Goal: Task Accomplishment & Management: Manage account settings

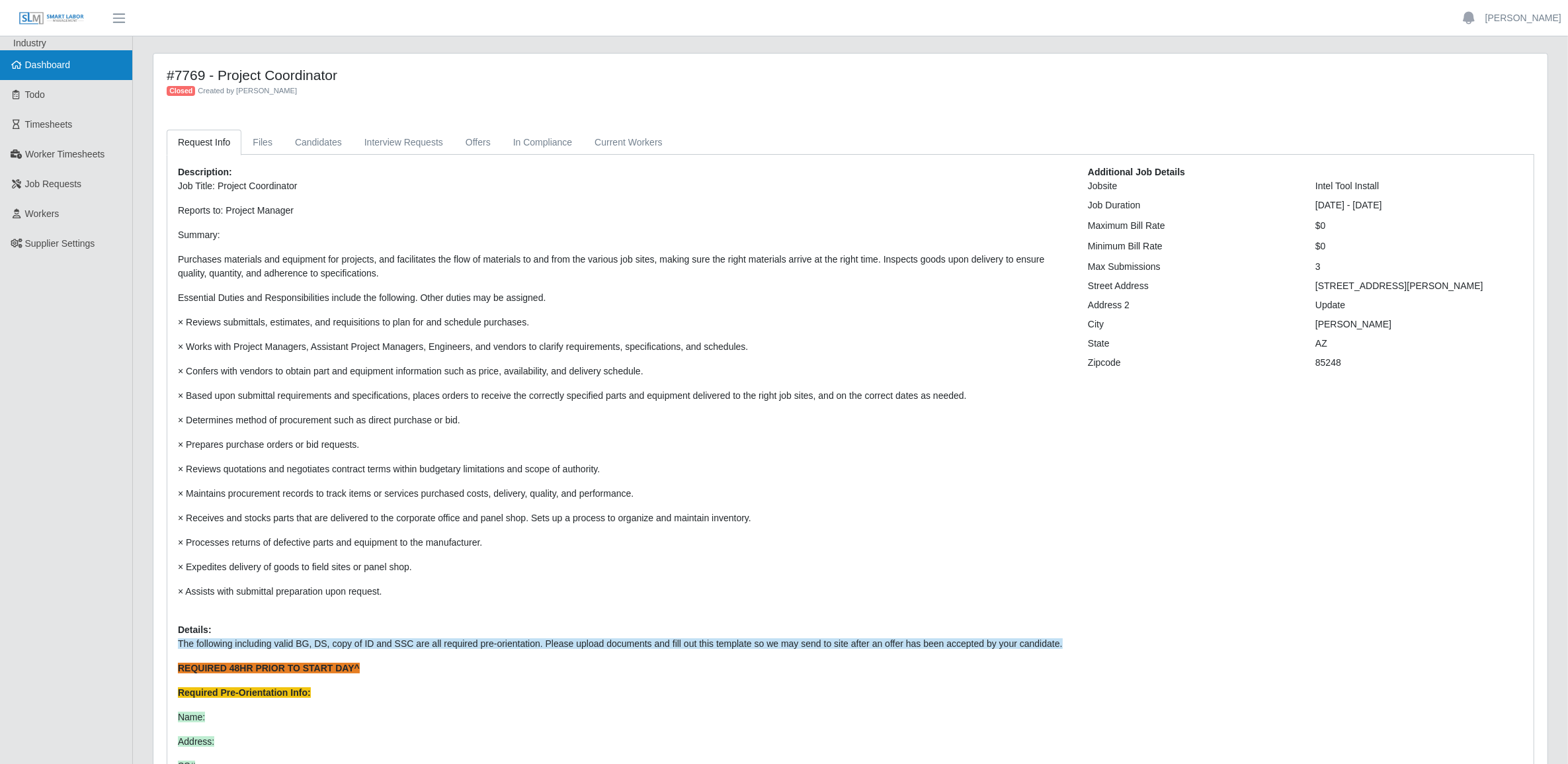
click at [54, 69] on span "Dashboard" at bounding box center [48, 64] width 46 height 11
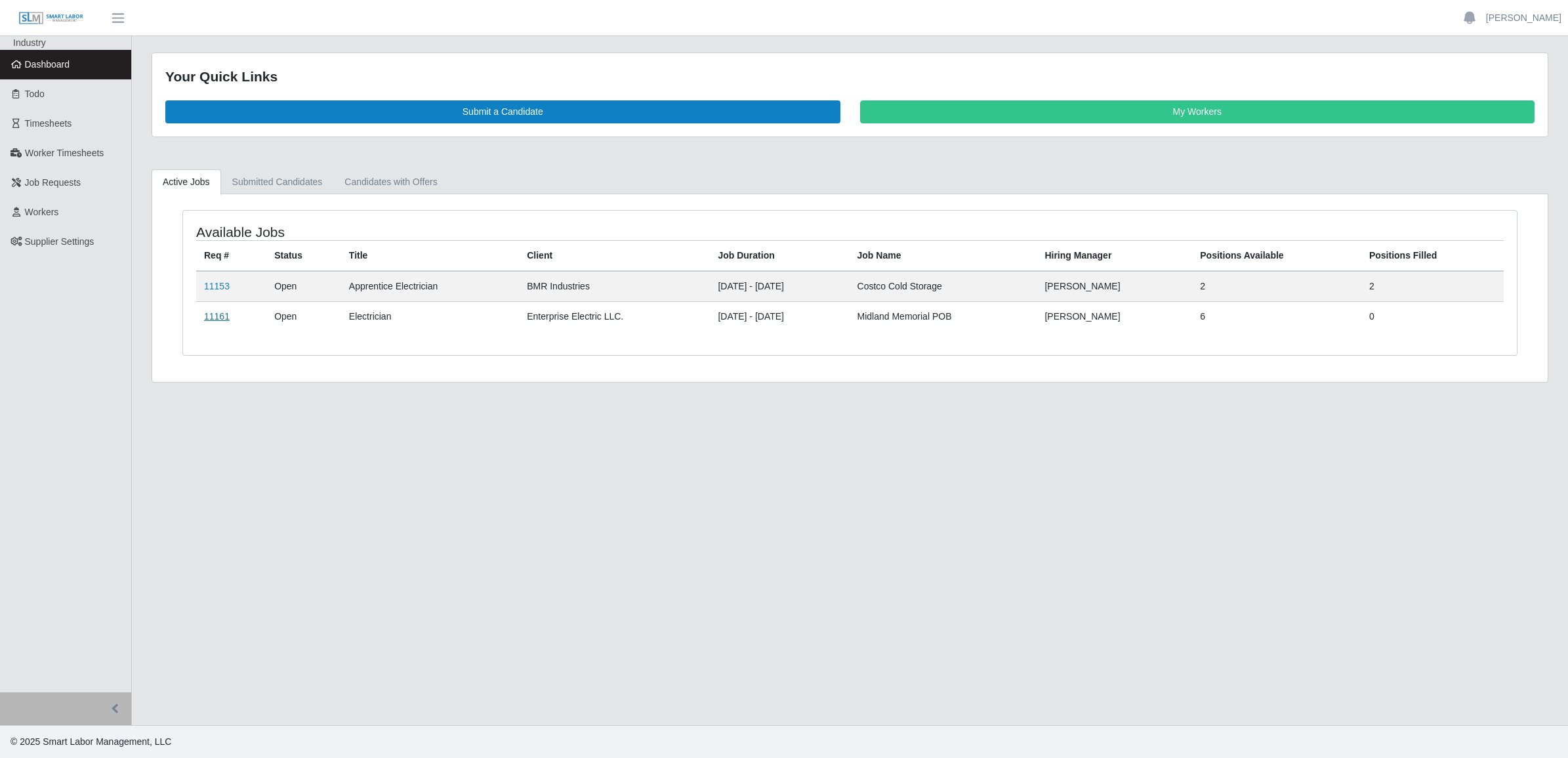
click at [219, 321] on link "11161" at bounding box center [216, 316] width 26 height 11
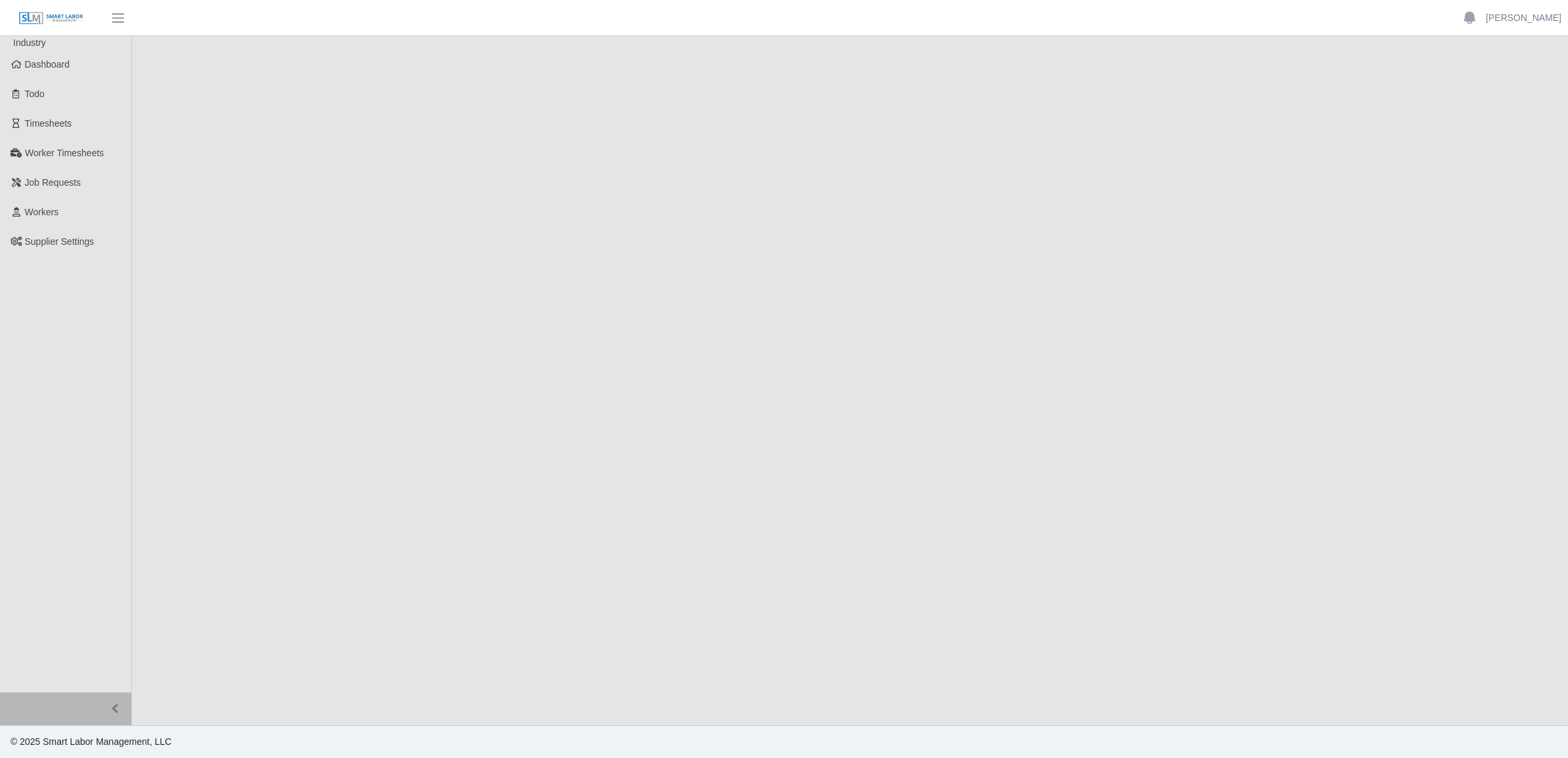
click at [225, 319] on main at bounding box center [849, 381] width 1436 height 689
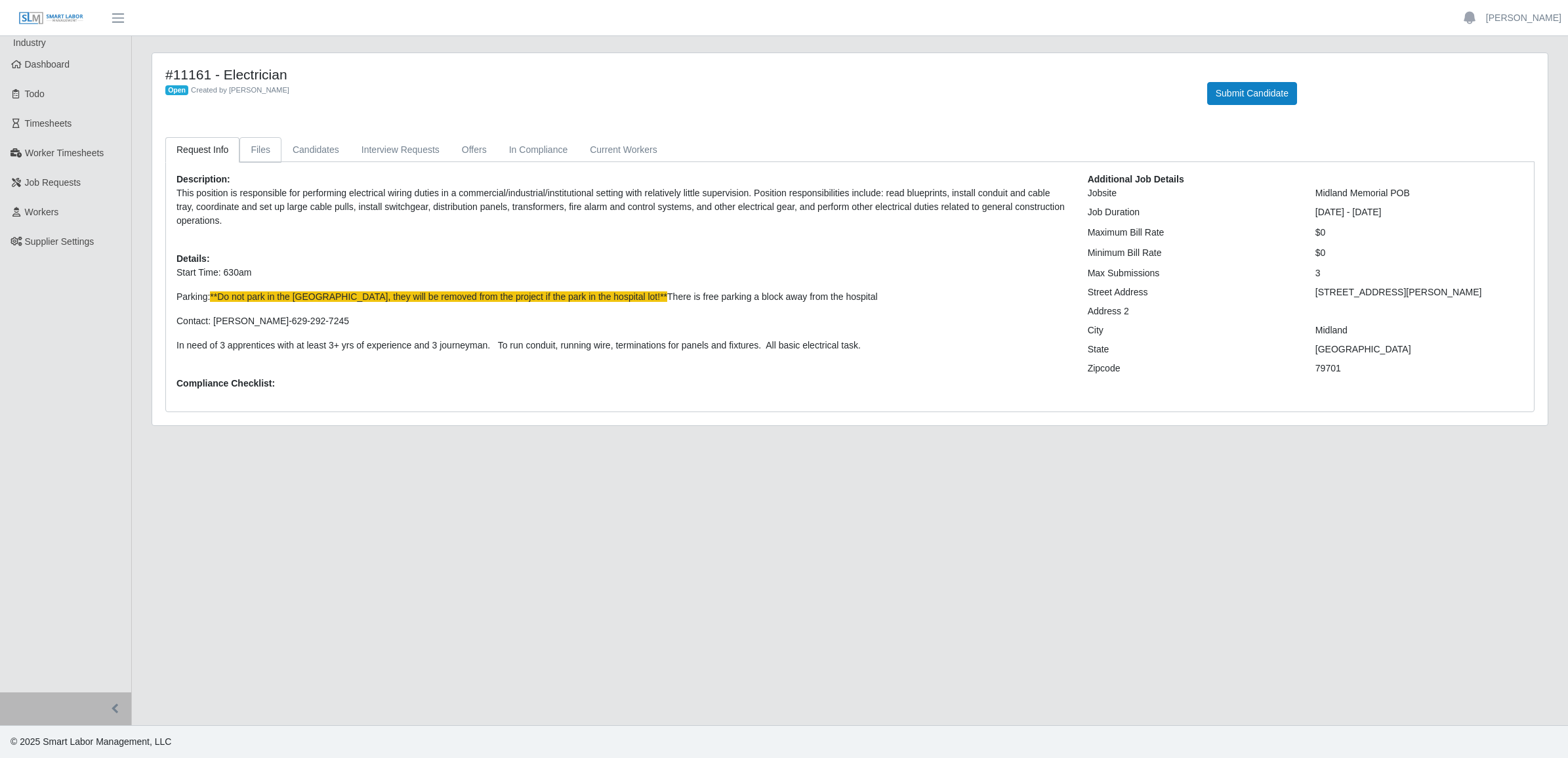
click at [247, 140] on link "Files" at bounding box center [261, 150] width 42 height 26
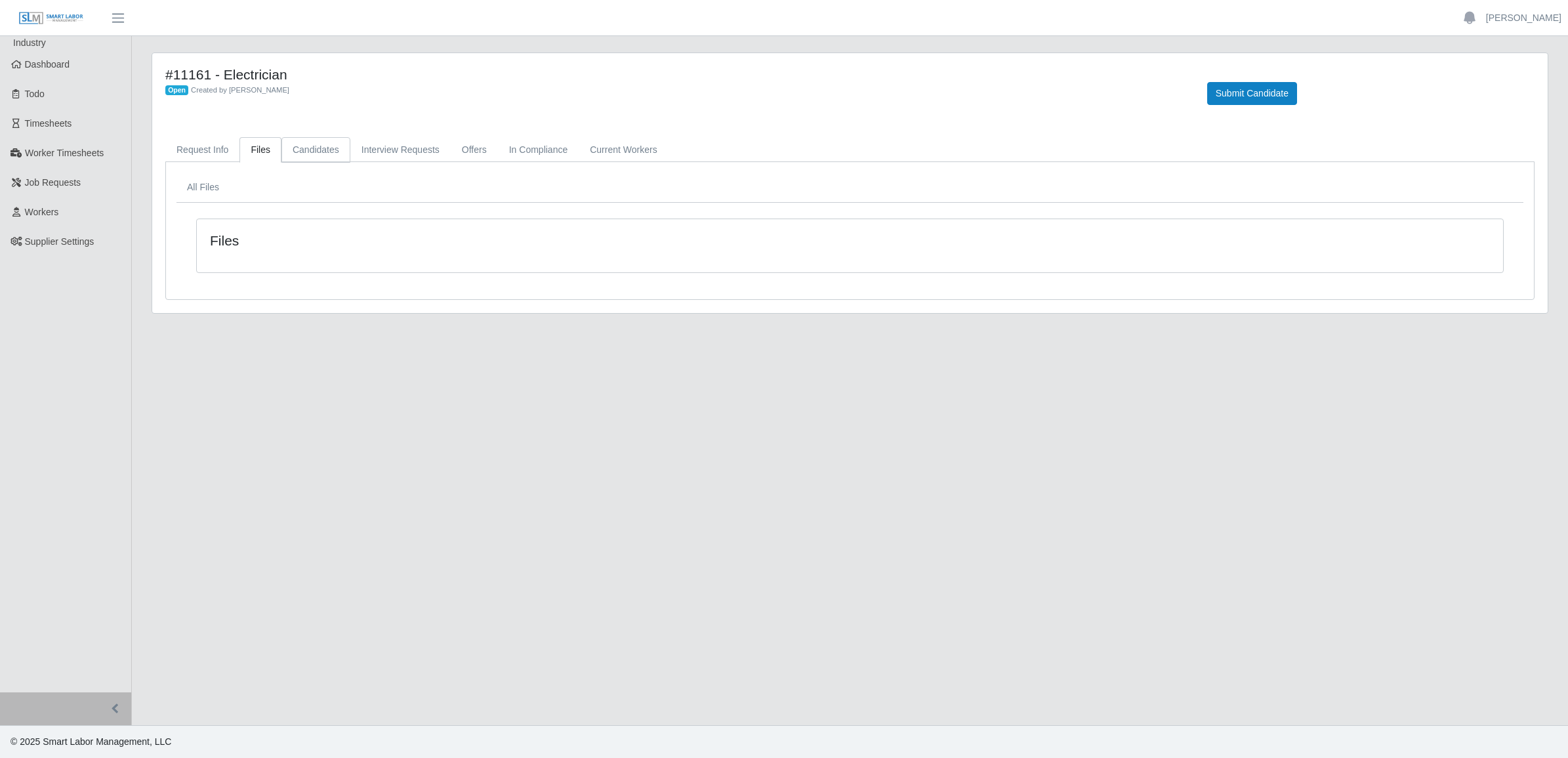
click at [298, 149] on link "Candidates" at bounding box center [316, 150] width 69 height 26
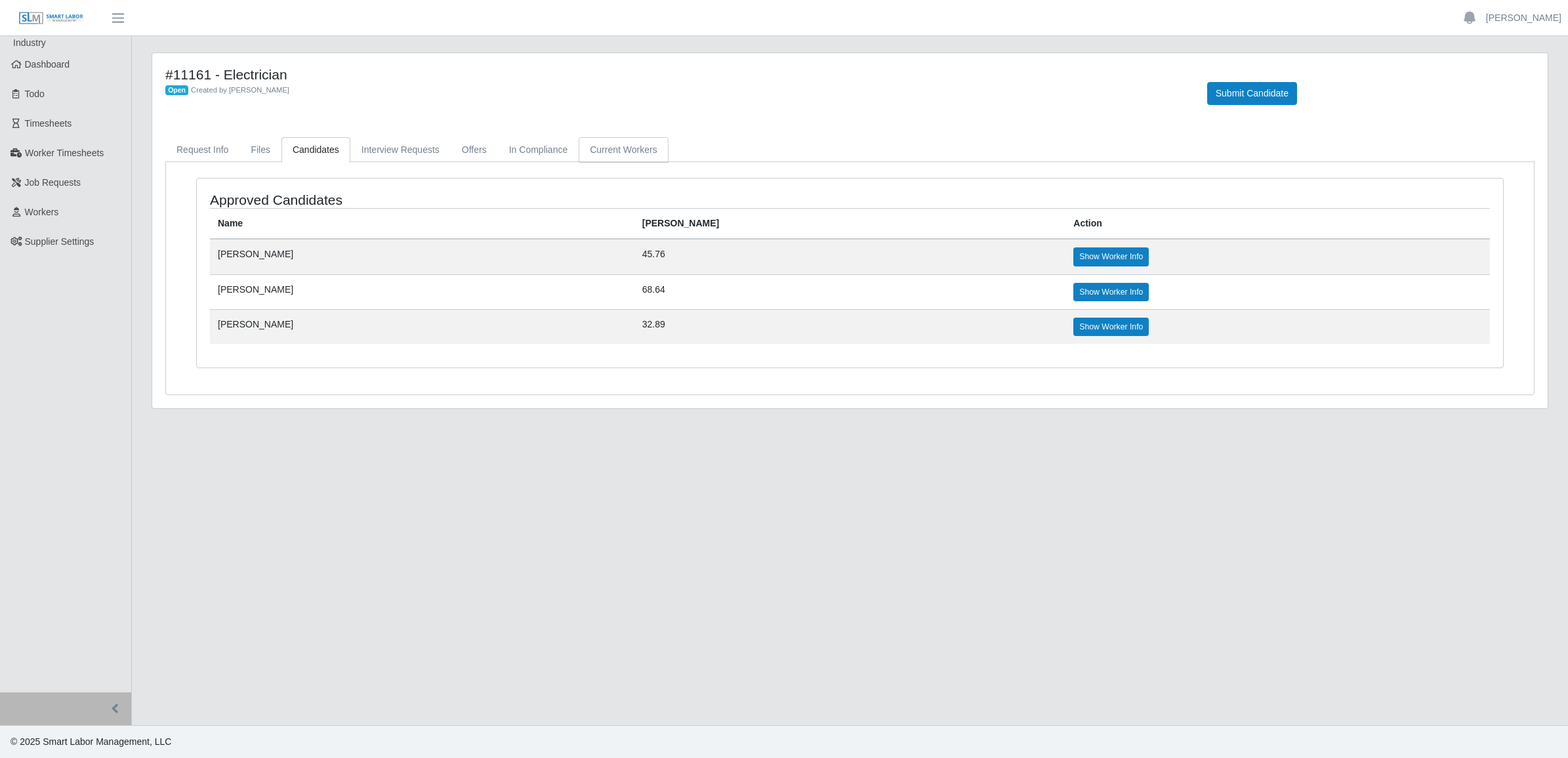
click at [608, 144] on link "Current Workers" at bounding box center [623, 150] width 89 height 26
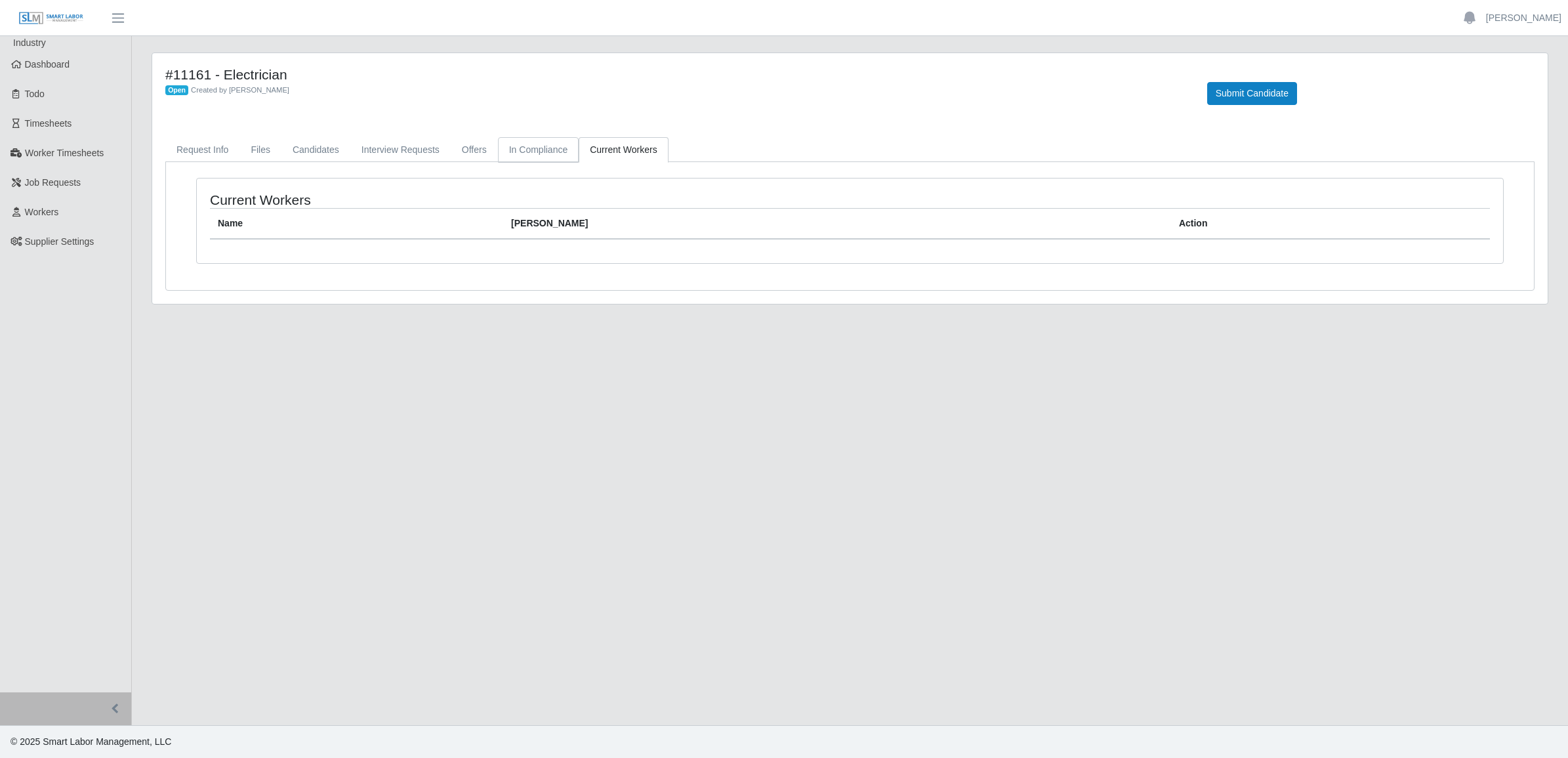
click at [532, 144] on link "In Compliance" at bounding box center [538, 150] width 81 height 26
click at [443, 148] on link "Interview Requests" at bounding box center [401, 150] width 101 height 26
click at [460, 148] on link "Offers" at bounding box center [475, 150] width 47 height 26
click at [417, 149] on link "Interview Requests" at bounding box center [401, 150] width 101 height 26
click at [330, 151] on link "Candidates" at bounding box center [316, 150] width 69 height 26
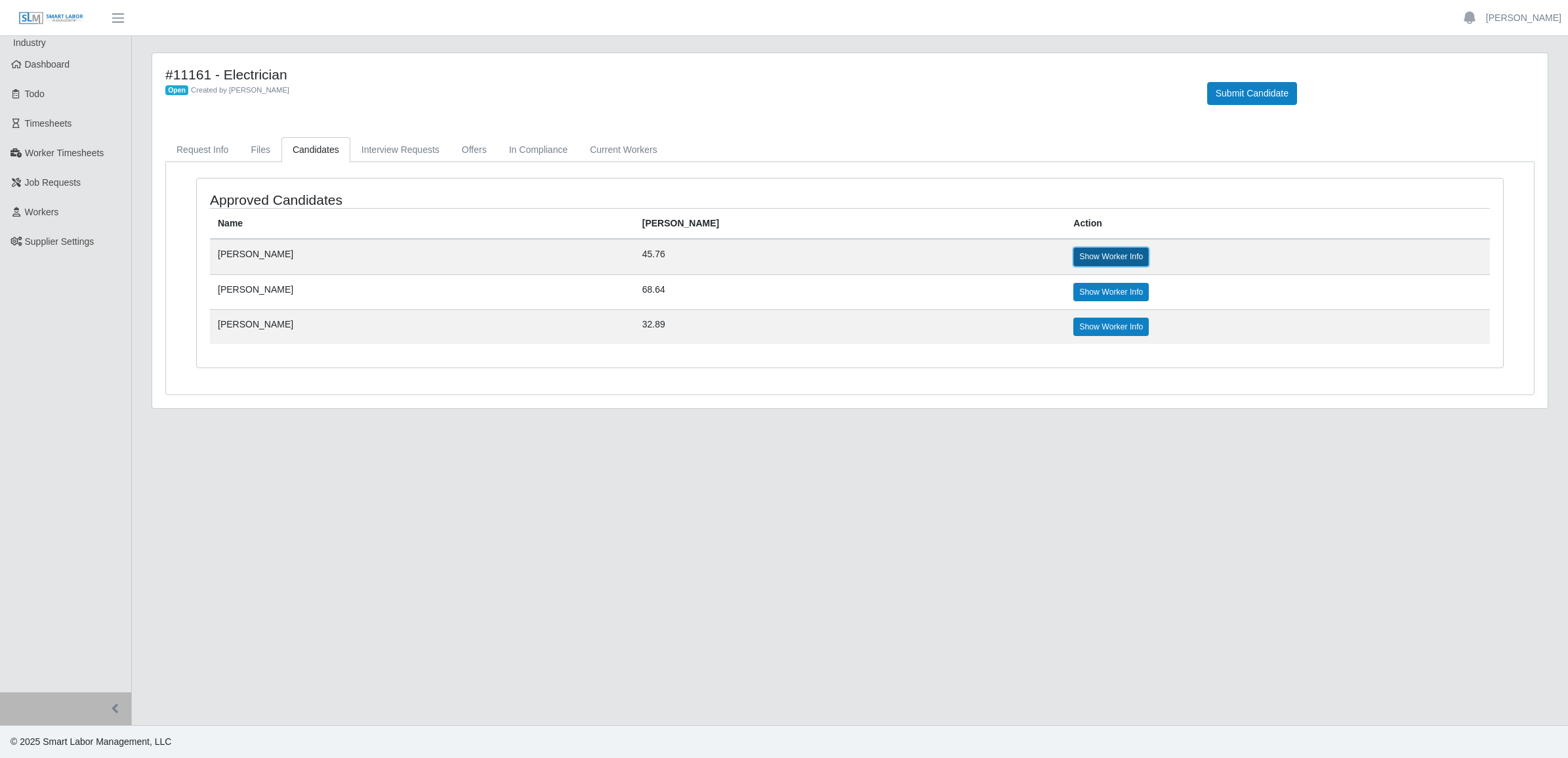
click at [1073, 262] on link "Show Worker Info" at bounding box center [1111, 257] width 75 height 18
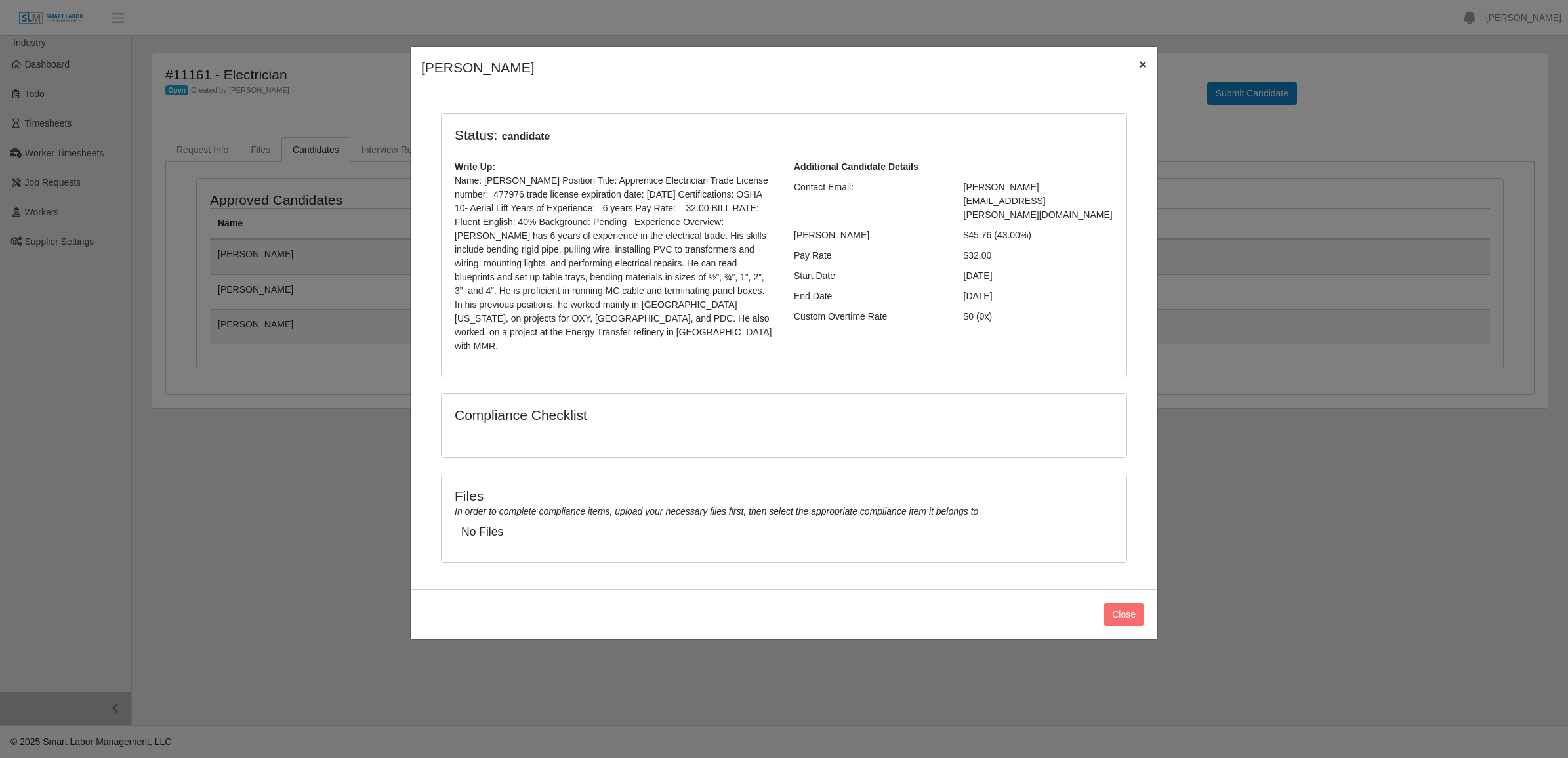
click at [1134, 64] on button "×" at bounding box center [1143, 64] width 29 height 34
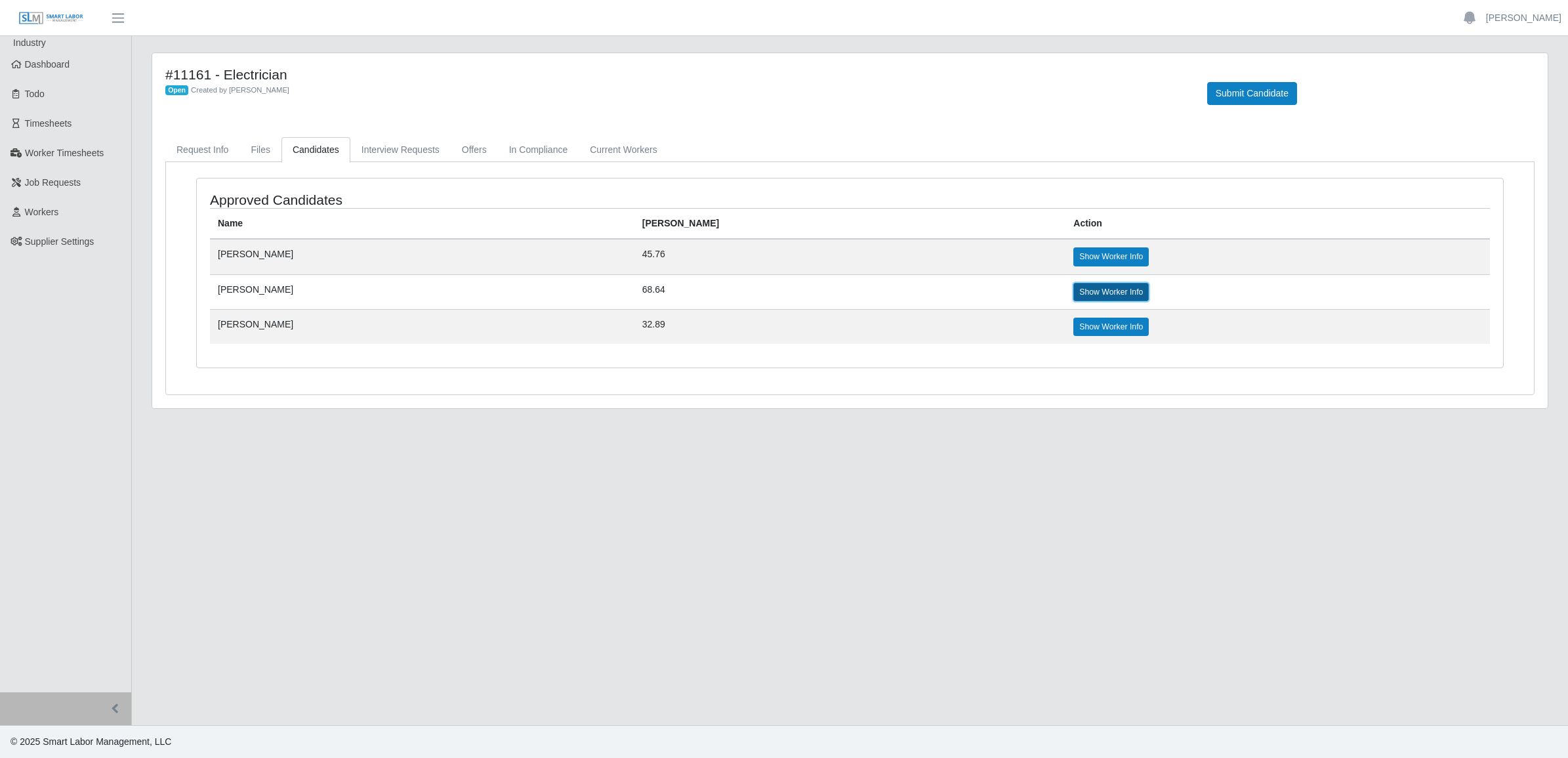
click at [1073, 290] on link "Show Worker Info" at bounding box center [1111, 292] width 75 height 18
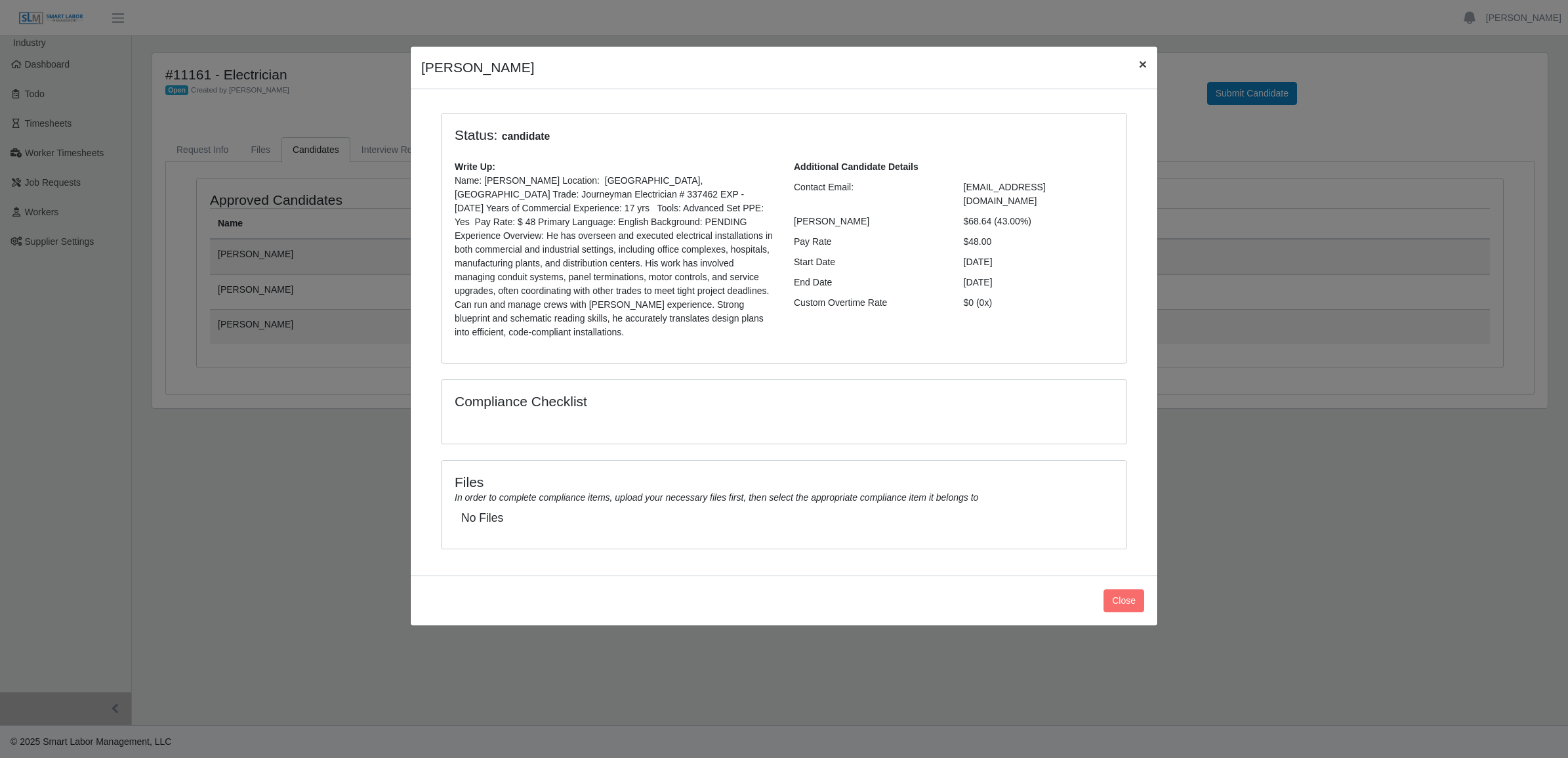
click at [1140, 61] on span "×" at bounding box center [1143, 64] width 8 height 15
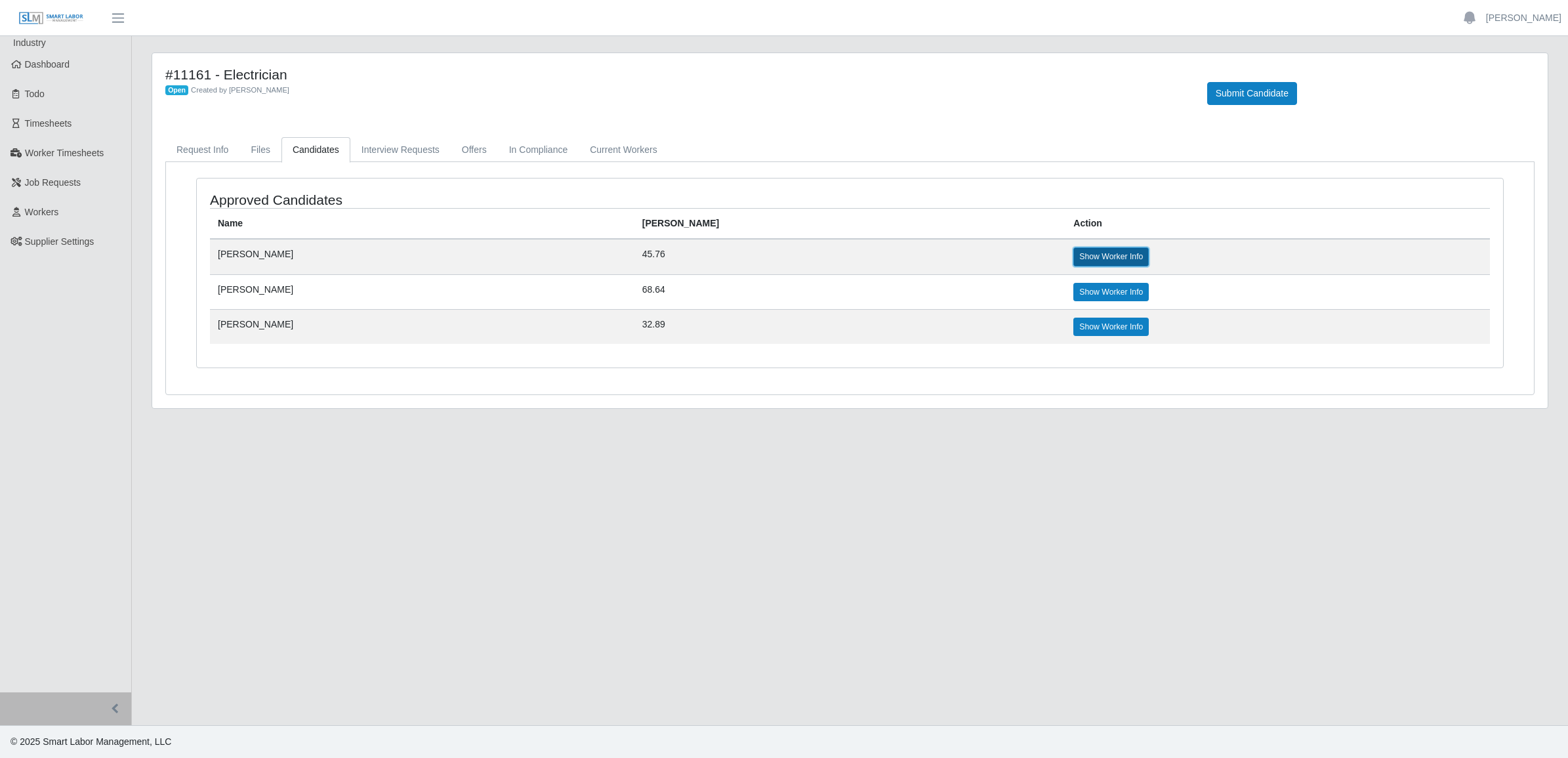
click at [1073, 256] on link "Show Worker Info" at bounding box center [1111, 257] width 75 height 18
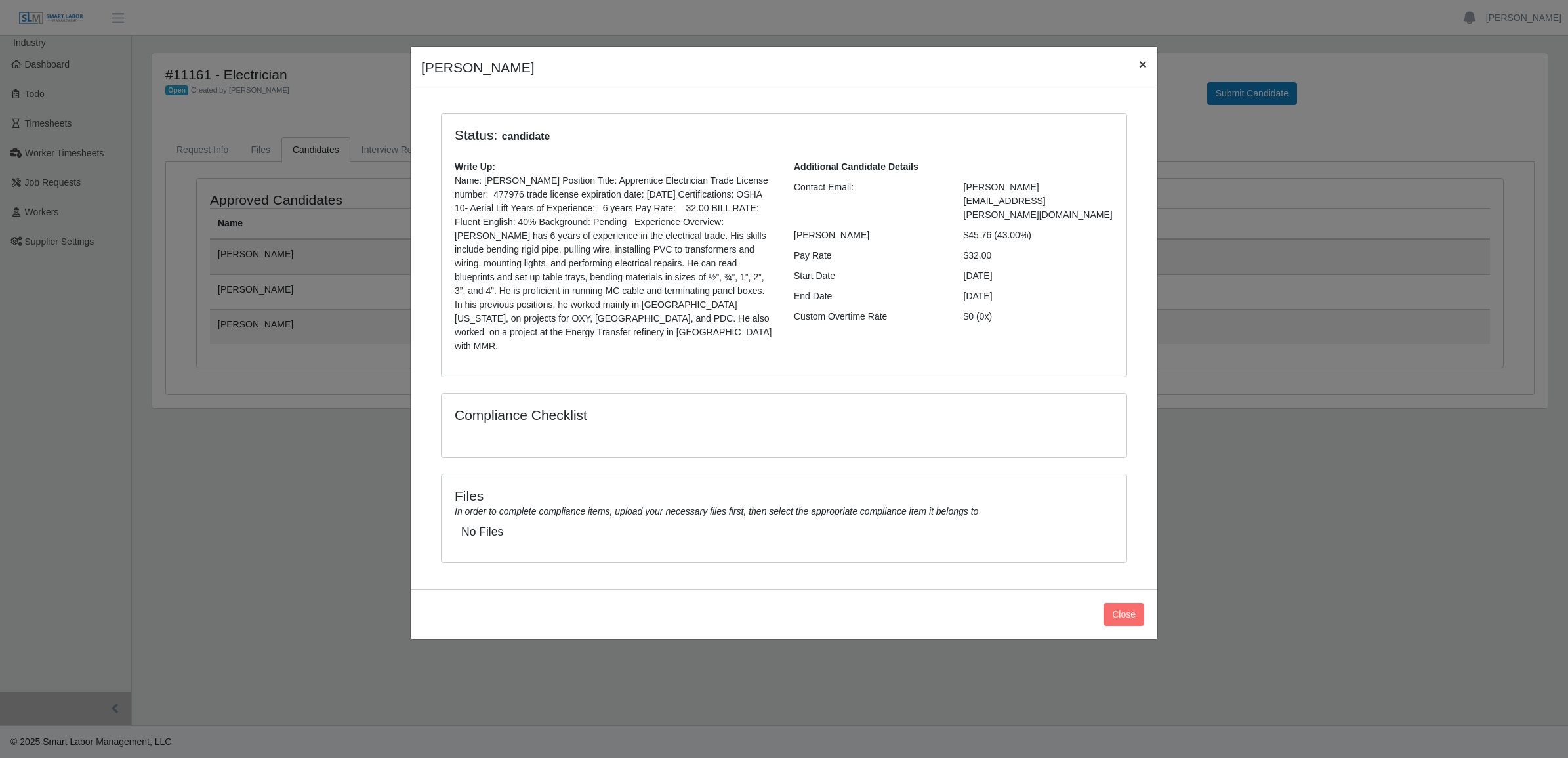
click at [1147, 64] on button "×" at bounding box center [1143, 64] width 29 height 34
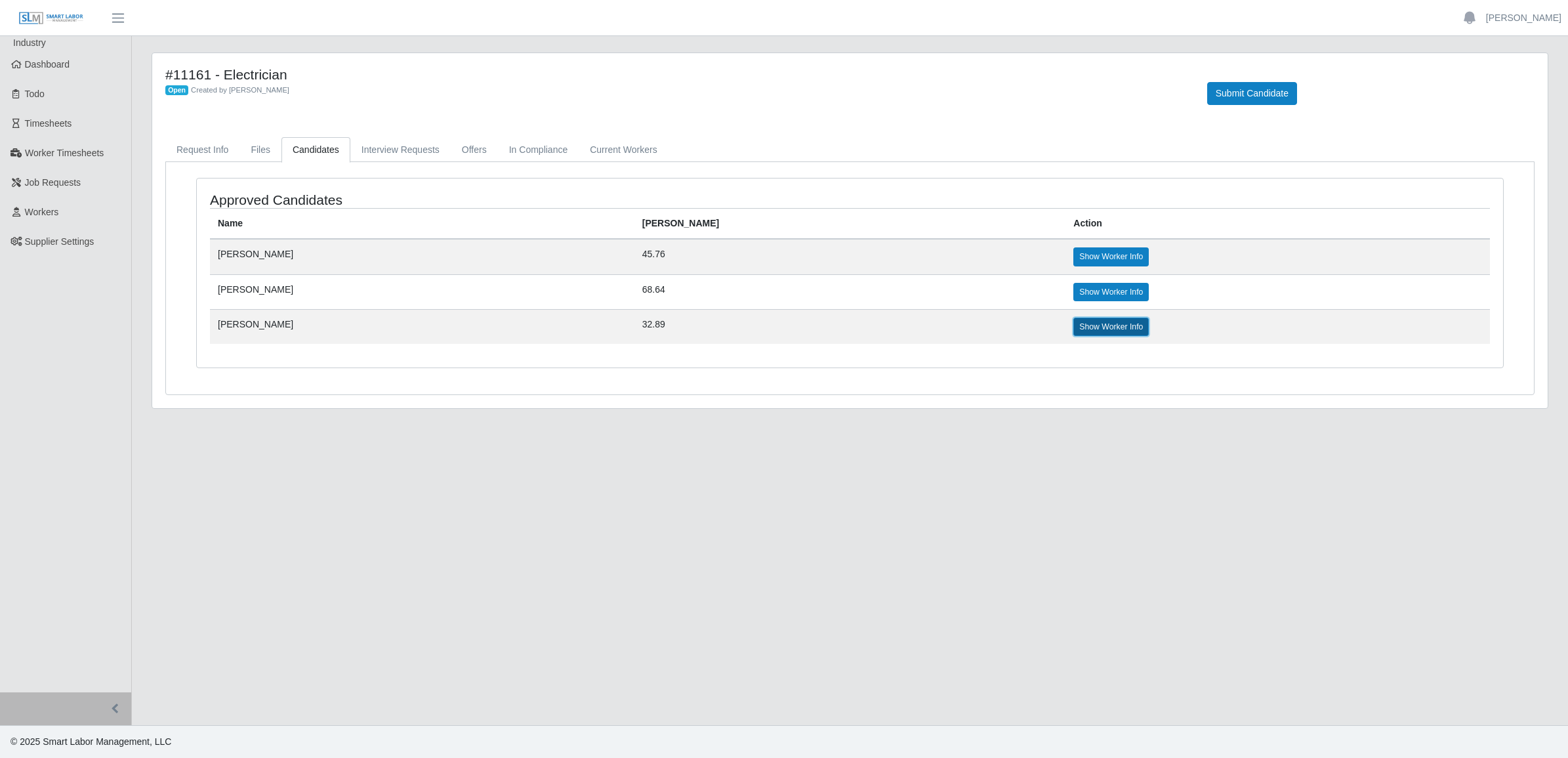
click at [1073, 335] on link "Show Worker Info" at bounding box center [1111, 327] width 75 height 18
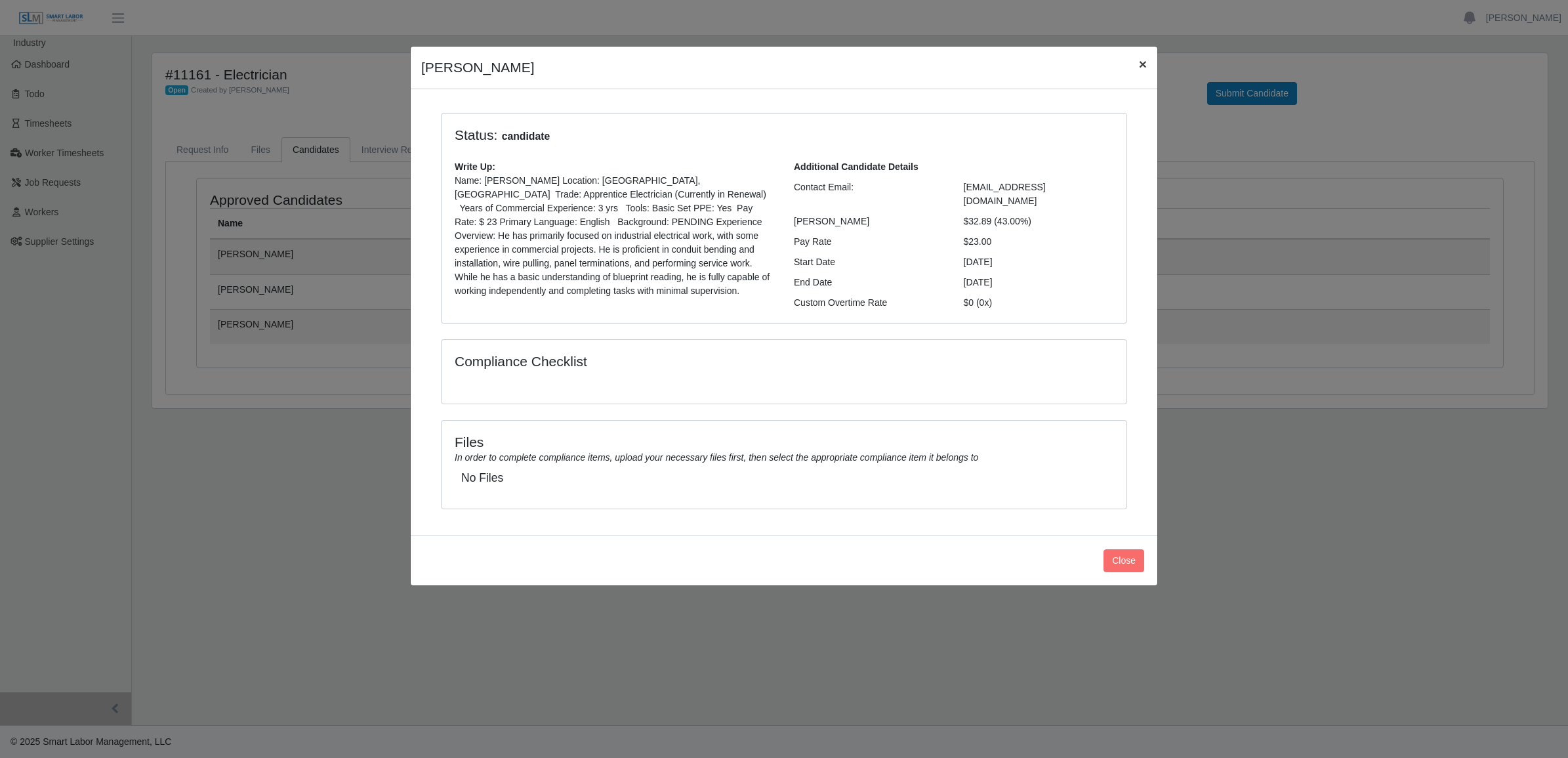
click at [1143, 58] on span "×" at bounding box center [1143, 64] width 8 height 15
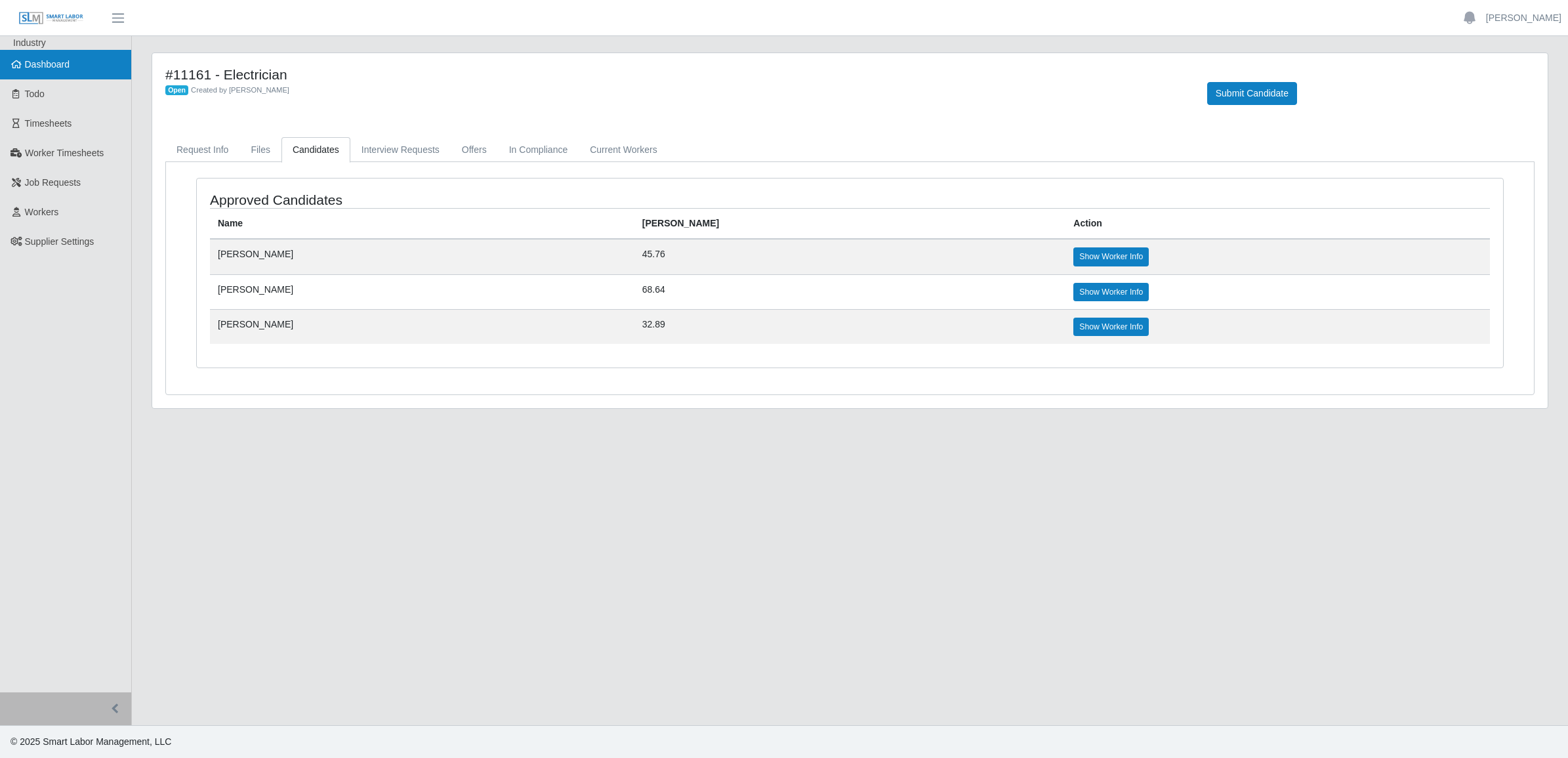
click at [72, 65] on link "Dashboard" at bounding box center [65, 64] width 132 height 29
